Goal: Task Accomplishment & Management: Complete application form

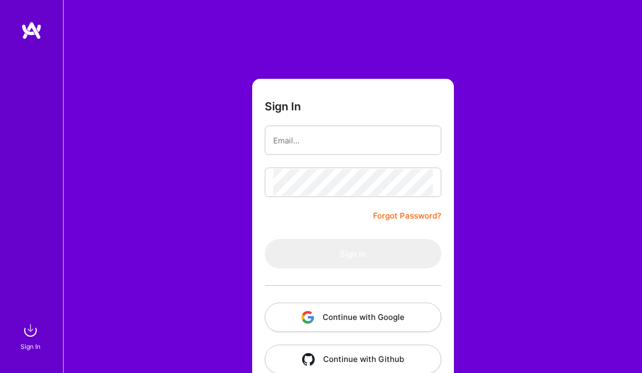
click at [332, 311] on button "Continue with Google" at bounding box center [353, 317] width 177 height 29
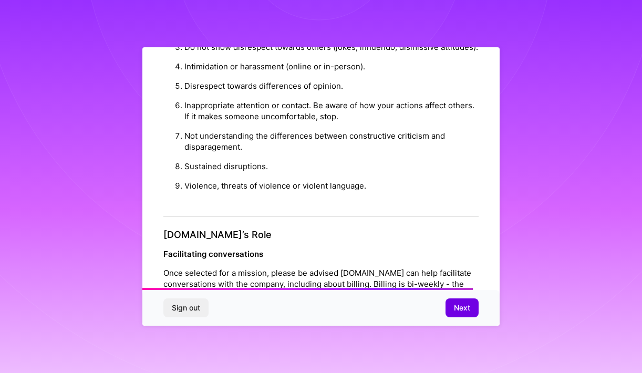
scroll to position [1168, 0]
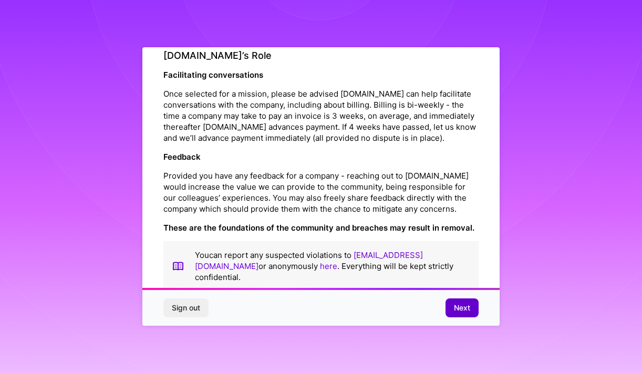
click at [462, 305] on span "Next" at bounding box center [462, 308] width 16 height 11
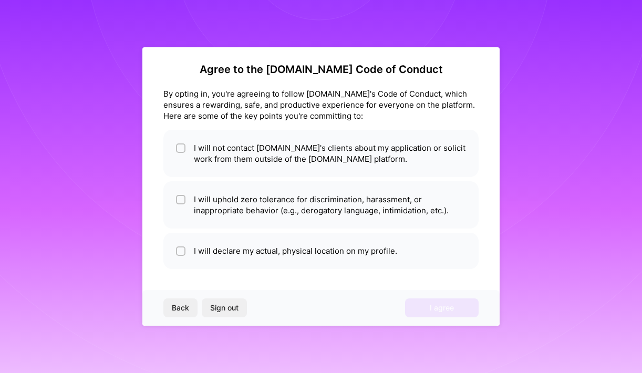
scroll to position [5, 0]
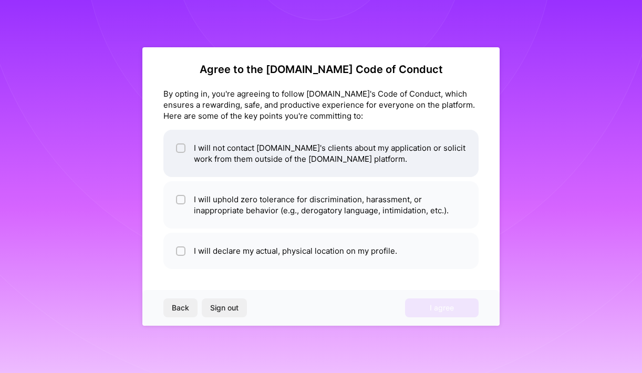
click at [292, 176] on li "I will not contact [DOMAIN_NAME]'s clients about my application or solicit work…" at bounding box center [321, 153] width 315 height 47
checkbox input "true"
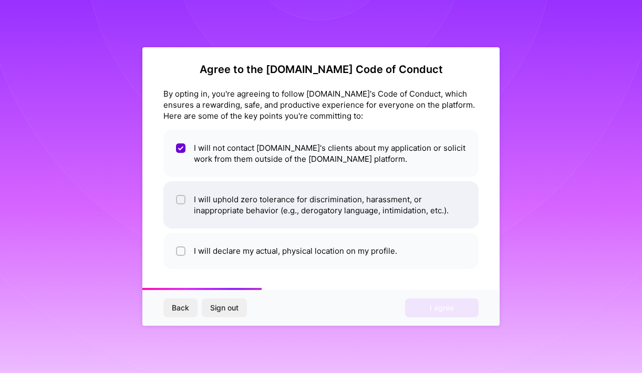
click at [258, 216] on li "I will uphold zero tolerance for discrimination, harassment, or inappropriate b…" at bounding box center [321, 204] width 315 height 47
checkbox input "true"
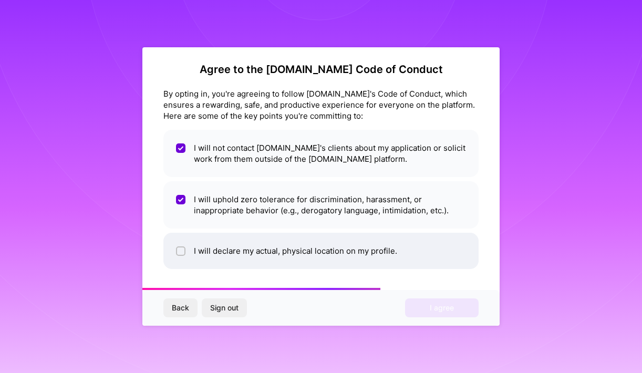
click at [239, 255] on li "I will declare my actual, physical location on my profile." at bounding box center [321, 251] width 315 height 36
checkbox input "true"
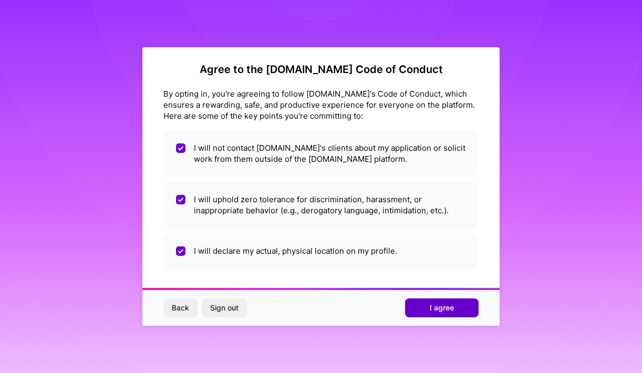
click at [453, 312] on span "I agree" at bounding box center [442, 308] width 24 height 11
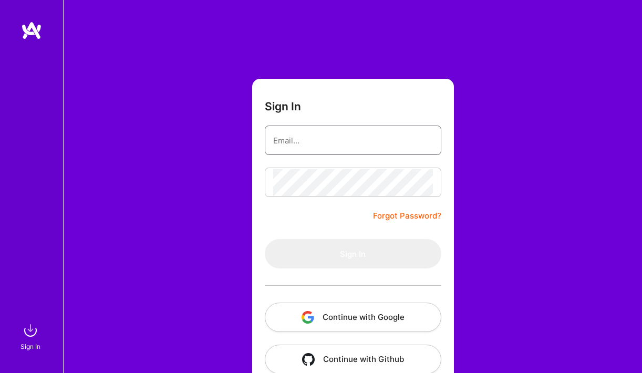
click at [303, 138] on input "email" at bounding box center [353, 140] width 160 height 27
type input "[EMAIL_ADDRESS][PERSON_NAME][PERSON_NAME][DOMAIN_NAME]"
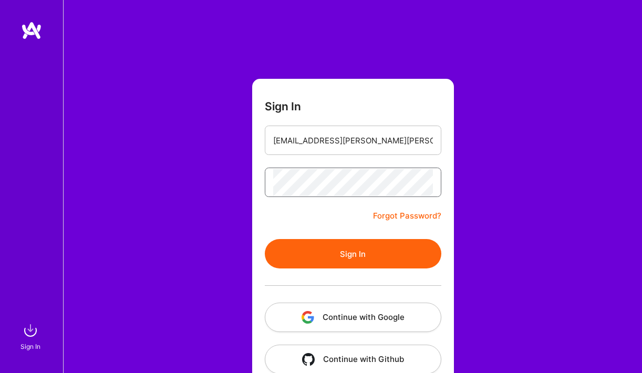
click at [265, 239] on button "Sign In" at bounding box center [353, 253] width 177 height 29
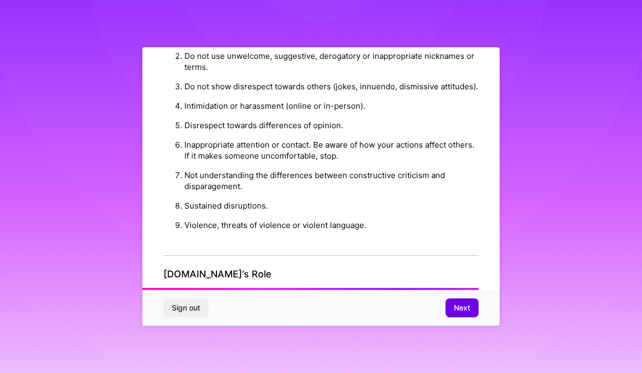
scroll to position [1168, 0]
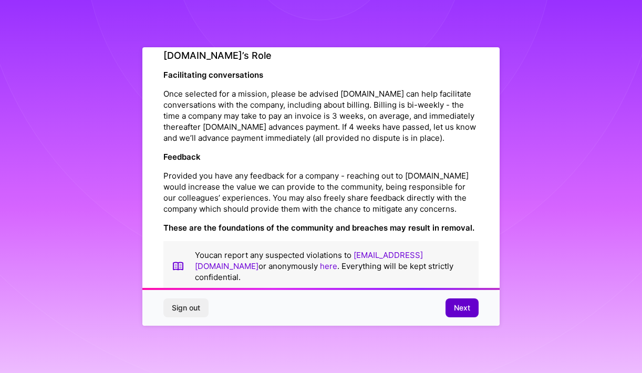
click at [458, 302] on button "Next" at bounding box center [462, 308] width 33 height 19
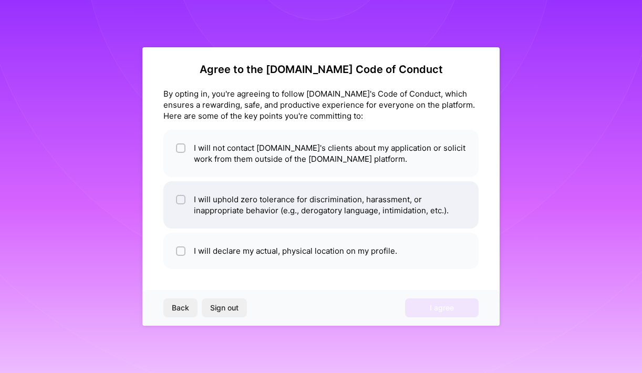
click at [328, 181] on li "I will uphold zero tolerance for discrimination, harassment, or inappropriate b…" at bounding box center [321, 204] width 315 height 47
checkbox input "true"
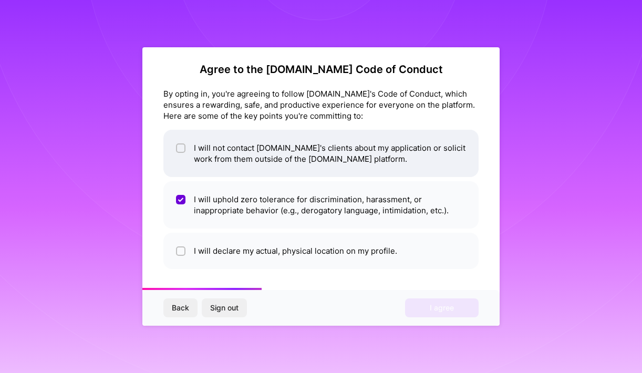
click at [318, 154] on li "I will not contact [DOMAIN_NAME]'s clients about my application or solicit work…" at bounding box center [321, 153] width 315 height 47
checkbox input "true"
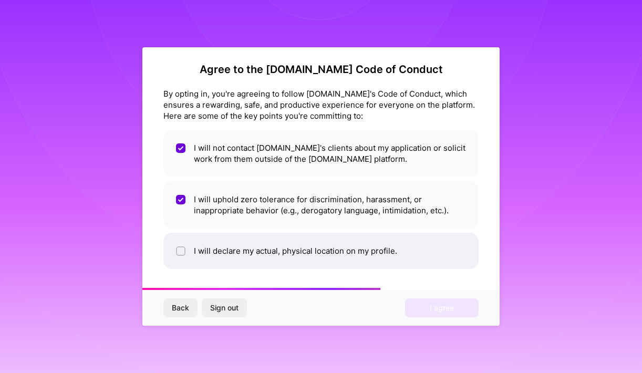
click at [280, 233] on li "I will declare my actual, physical location on my profile." at bounding box center [321, 251] width 315 height 36
checkbox input "true"
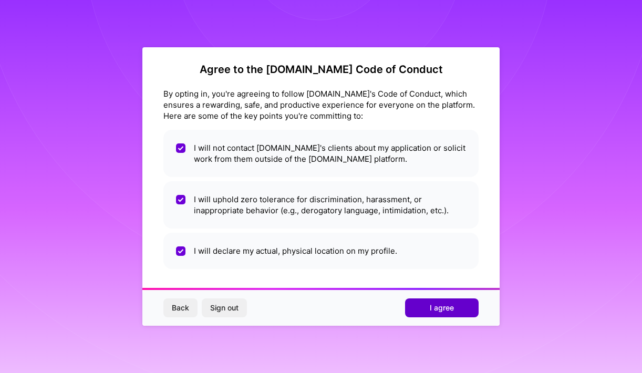
click at [430, 301] on button "I agree" at bounding box center [442, 308] width 74 height 19
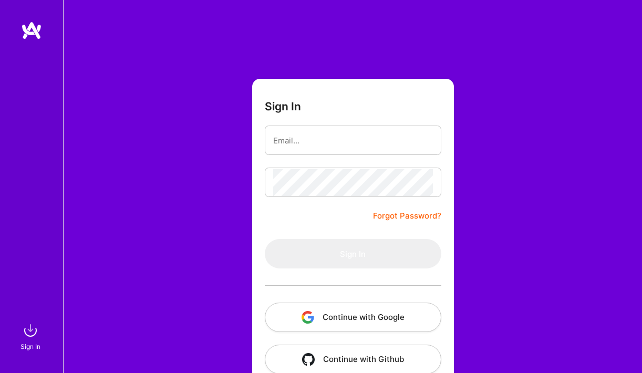
scroll to position [22, 0]
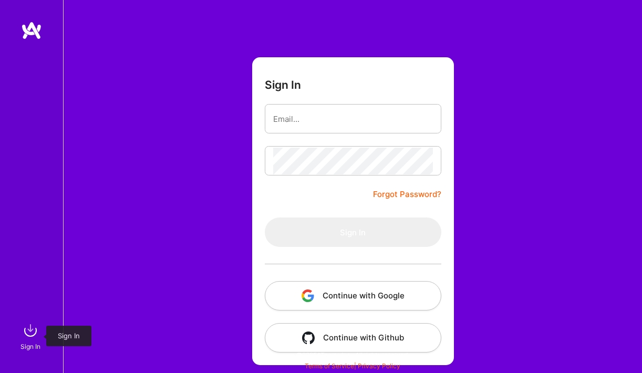
click at [28, 339] on img at bounding box center [30, 330] width 21 height 21
click at [31, 331] on img at bounding box center [30, 330] width 21 height 21
click at [330, 119] on input "email" at bounding box center [353, 119] width 160 height 27
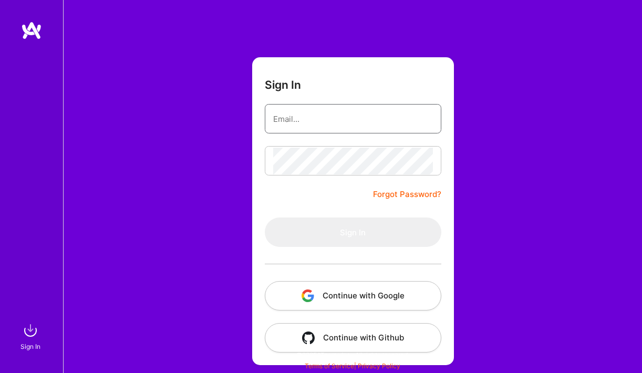
click at [330, 119] on input "email" at bounding box center [353, 119] width 160 height 27
click at [304, 286] on button "Continue with Google" at bounding box center [353, 295] width 177 height 29
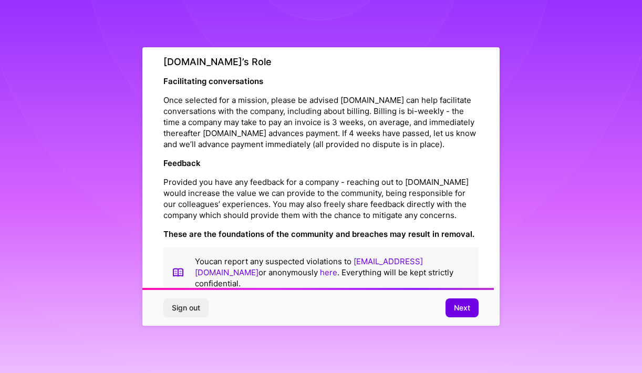
scroll to position [1168, 0]
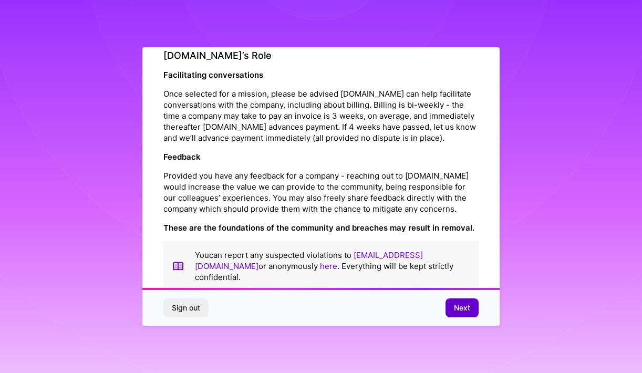
click at [455, 310] on span "Next" at bounding box center [462, 308] width 16 height 11
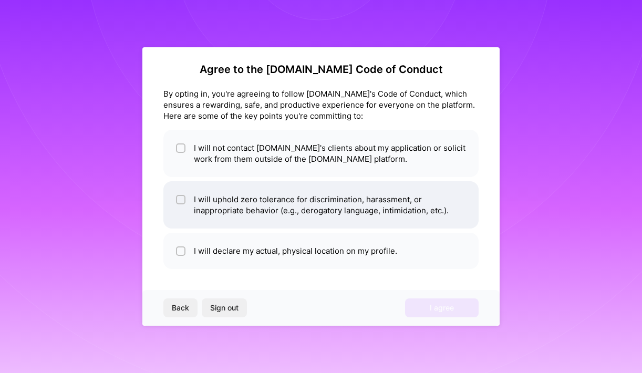
click at [299, 199] on li "I will uphold zero tolerance for discrimination, harassment, or inappropriate b…" at bounding box center [321, 204] width 315 height 47
checkbox input "true"
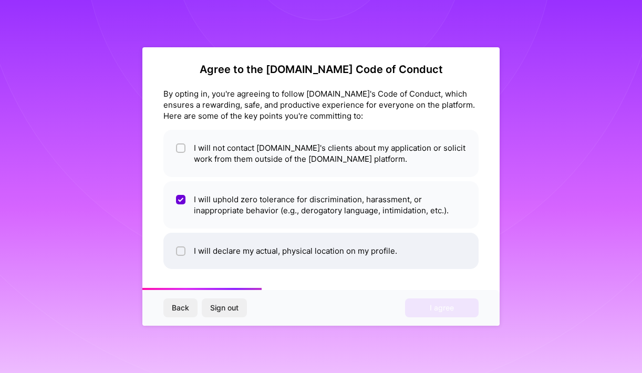
click at [277, 244] on li "I will declare my actual, physical location on my profile." at bounding box center [321, 251] width 315 height 36
checkbox input "true"
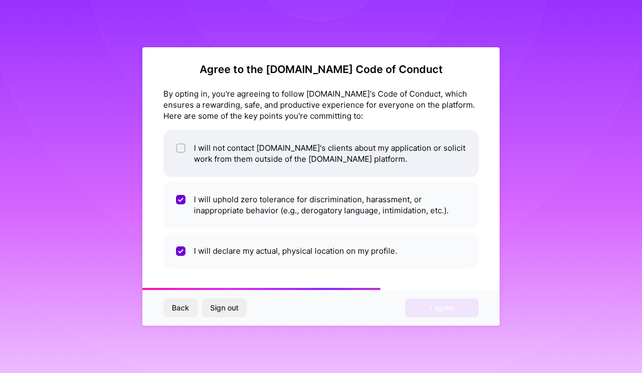
click at [357, 156] on li "I will not contact [DOMAIN_NAME]'s clients about my application or solicit work…" at bounding box center [321, 153] width 315 height 47
checkbox input "true"
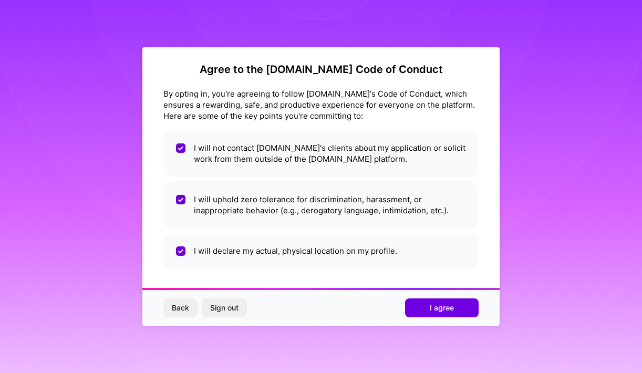
click at [417, 294] on div "Back Sign out I agree" at bounding box center [321, 308] width 358 height 36
click at [420, 302] on button "I agree" at bounding box center [442, 308] width 74 height 19
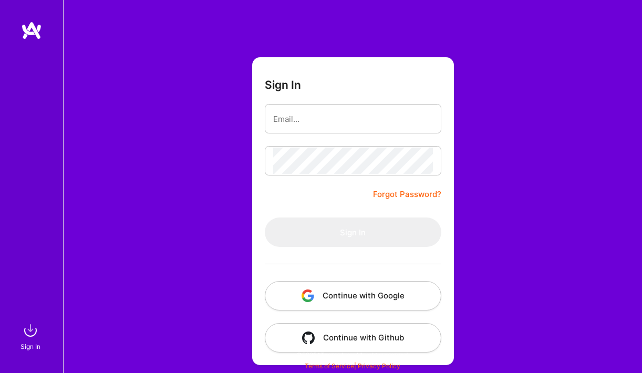
scroll to position [21, 0]
click at [311, 131] on input "email" at bounding box center [353, 119] width 160 height 27
click at [389, 199] on link "Forgot Password?" at bounding box center [407, 195] width 68 height 13
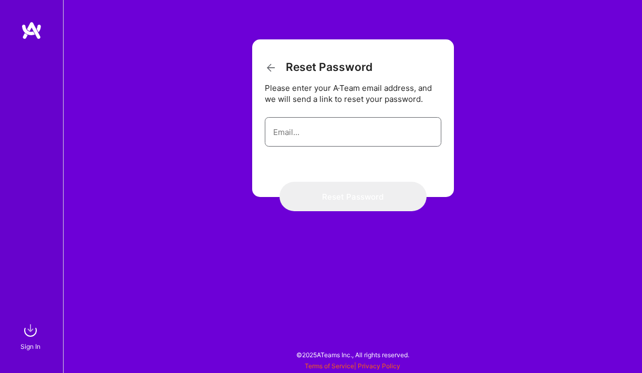
click at [342, 125] on input "email" at bounding box center [353, 132] width 160 height 27
type input "[EMAIL_ADDRESS][PERSON_NAME][PERSON_NAME][DOMAIN_NAME]"
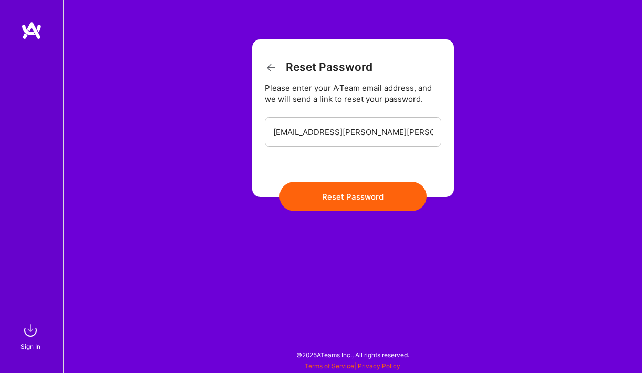
click at [334, 189] on button "Reset Password" at bounding box center [353, 196] width 147 height 29
click at [338, 201] on button "Reset Password" at bounding box center [353, 196] width 147 height 29
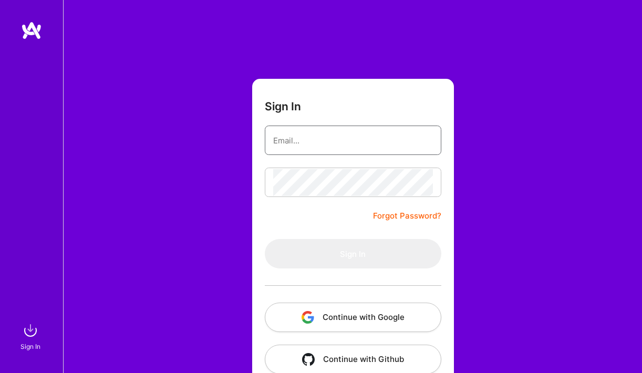
click at [328, 143] on input "email" at bounding box center [353, 140] width 160 height 27
type input "[EMAIL_ADDRESS][PERSON_NAME][PERSON_NAME][DOMAIN_NAME]"
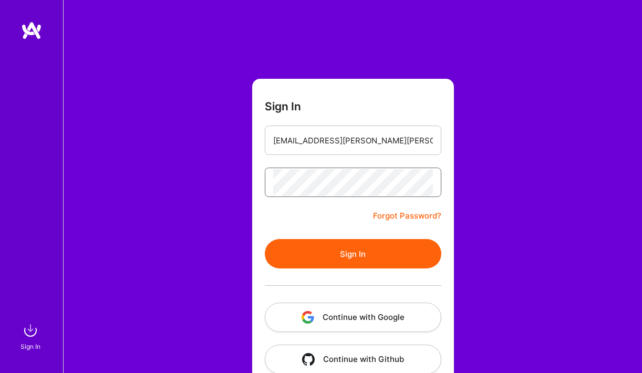
click at [265, 239] on button "Sign In" at bounding box center [353, 253] width 177 height 29
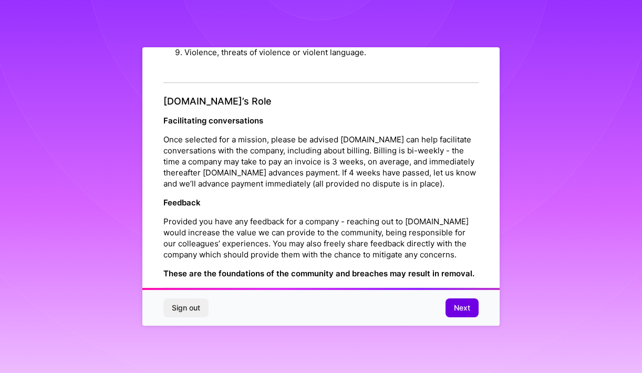
scroll to position [1168, 0]
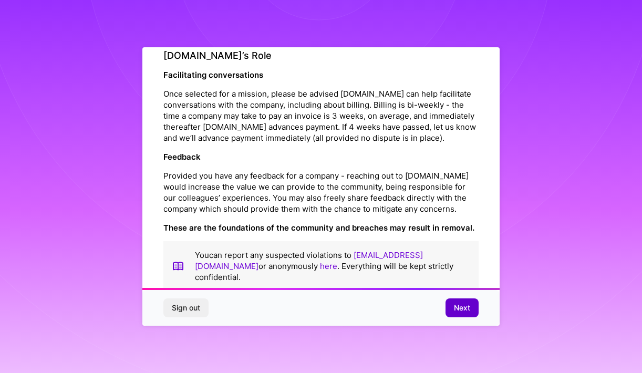
click at [460, 310] on span "Next" at bounding box center [462, 308] width 16 height 11
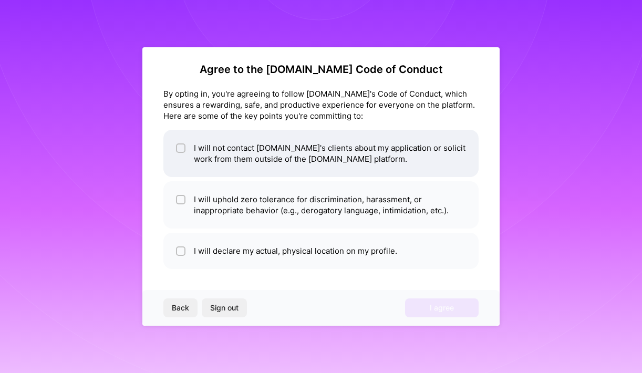
click at [343, 174] on li "I will not contact [DOMAIN_NAME]'s clients about my application or solicit work…" at bounding box center [321, 153] width 315 height 47
checkbox input "true"
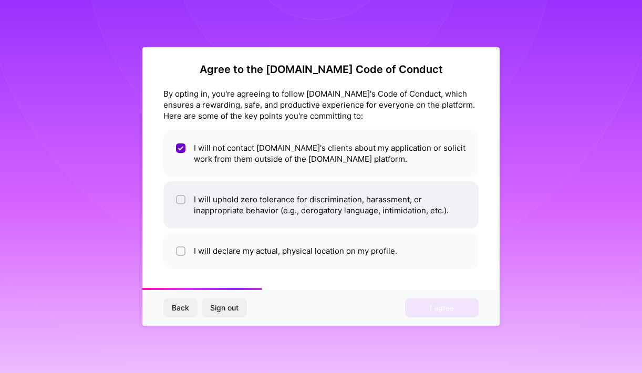
click at [304, 205] on li "I will uphold zero tolerance for discrimination, harassment, or inappropriate b…" at bounding box center [321, 204] width 315 height 47
checkbox input "true"
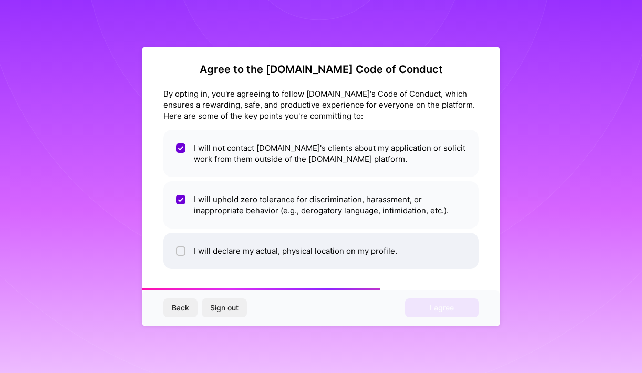
click at [280, 256] on li "I will declare my actual, physical location on my profile." at bounding box center [321, 251] width 315 height 36
checkbox input "true"
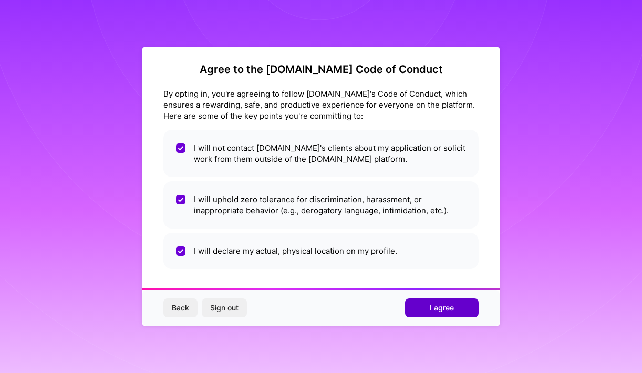
click at [447, 310] on span "I agree" at bounding box center [442, 308] width 24 height 11
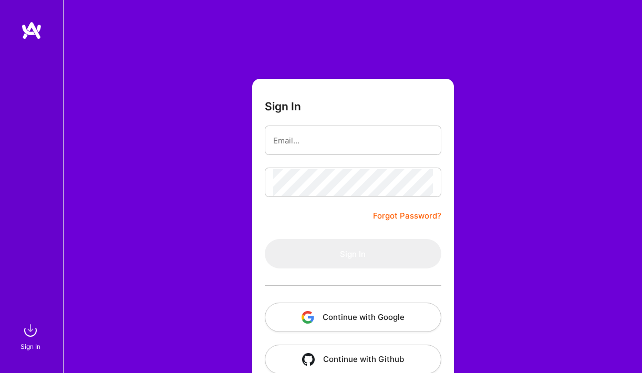
scroll to position [22, 0]
